Goal: Task Accomplishment & Management: Complete application form

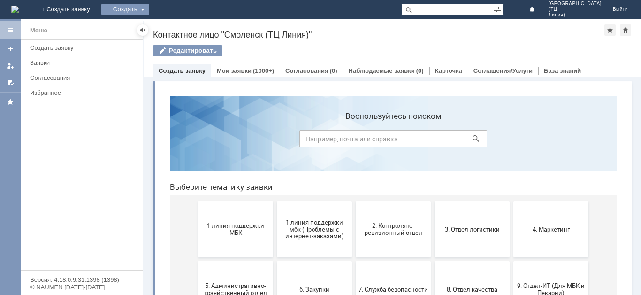
click at [149, 8] on div "Создать" at bounding box center [125, 9] width 48 height 11
click at [175, 31] on link "Заявка" at bounding box center [138, 28] width 71 height 11
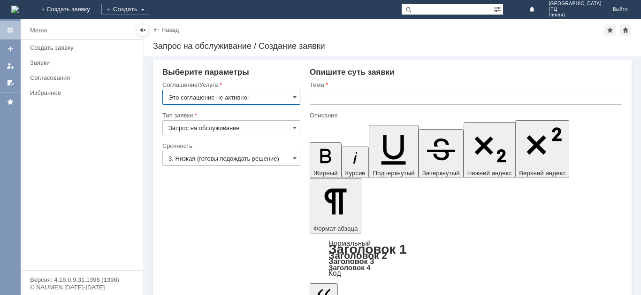
click at [298, 98] on input "Это соглашение не активно!" at bounding box center [231, 97] width 138 height 15
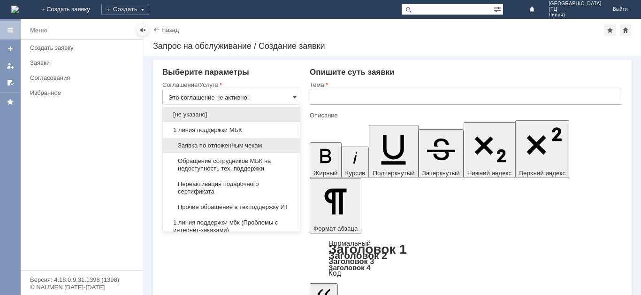
click at [221, 144] on span "Заявка по отложенным чекам" at bounding box center [232, 146] width 126 height 8
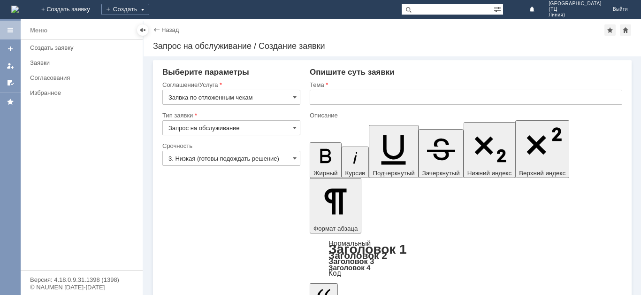
type input "Заявка по отложенным чекам"
click at [202, 156] on input "3. Низкая (готовы подождать решение)" at bounding box center [231, 158] width 138 height 15
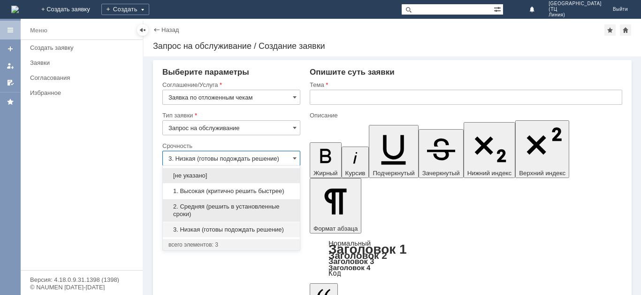
click at [203, 208] on span "2. Средняя (решить в установленные сроки)" at bounding box center [232, 210] width 126 height 15
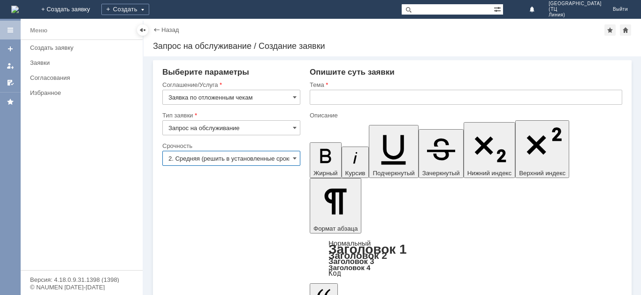
type input "2. Средняя (решить в установленные сроки)"
click at [333, 97] on input "text" at bounding box center [466, 97] width 313 height 15
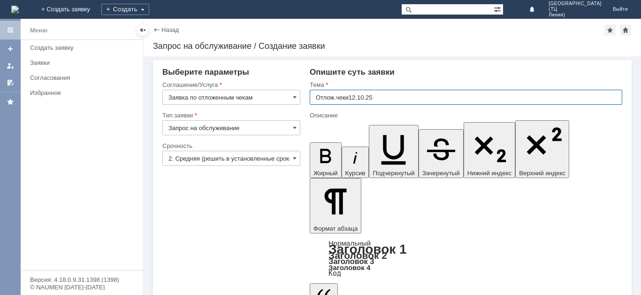
type input "Отлож.чеки12.10.25"
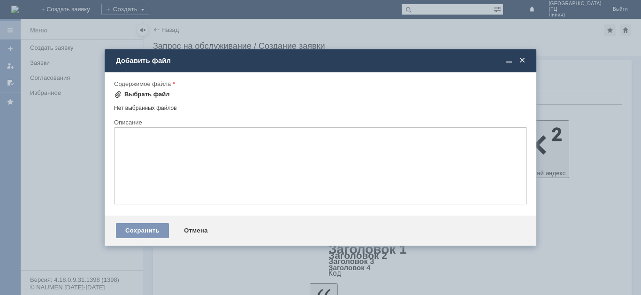
click at [142, 92] on div "Выбрать файл" at bounding box center [147, 95] width 46 height 8
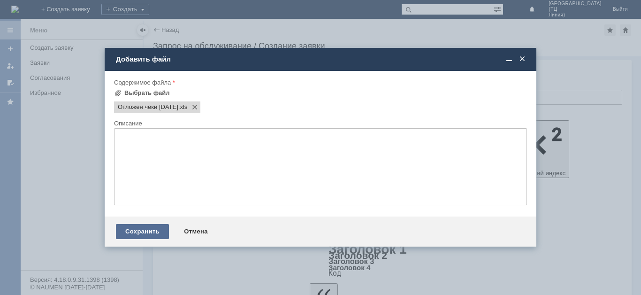
click at [154, 229] on div "Сохранить" at bounding box center [142, 231] width 53 height 15
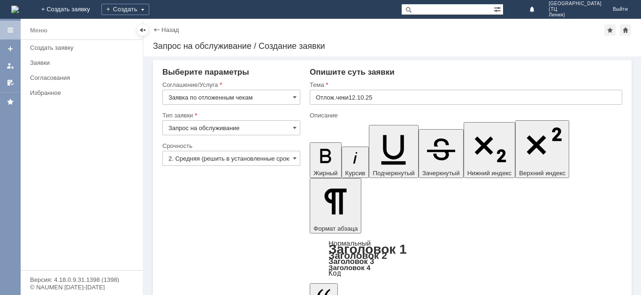
click at [40, 61] on div "Заявки" at bounding box center [83, 62] width 107 height 7
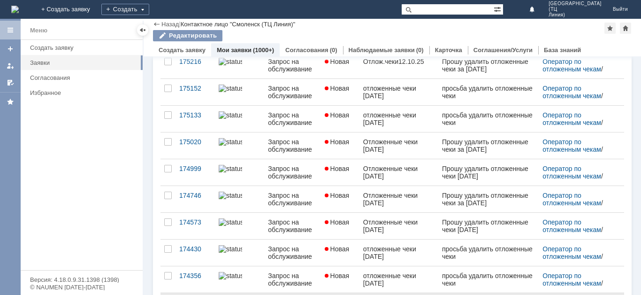
scroll to position [47, 0]
